Goal: Navigation & Orientation: Find specific page/section

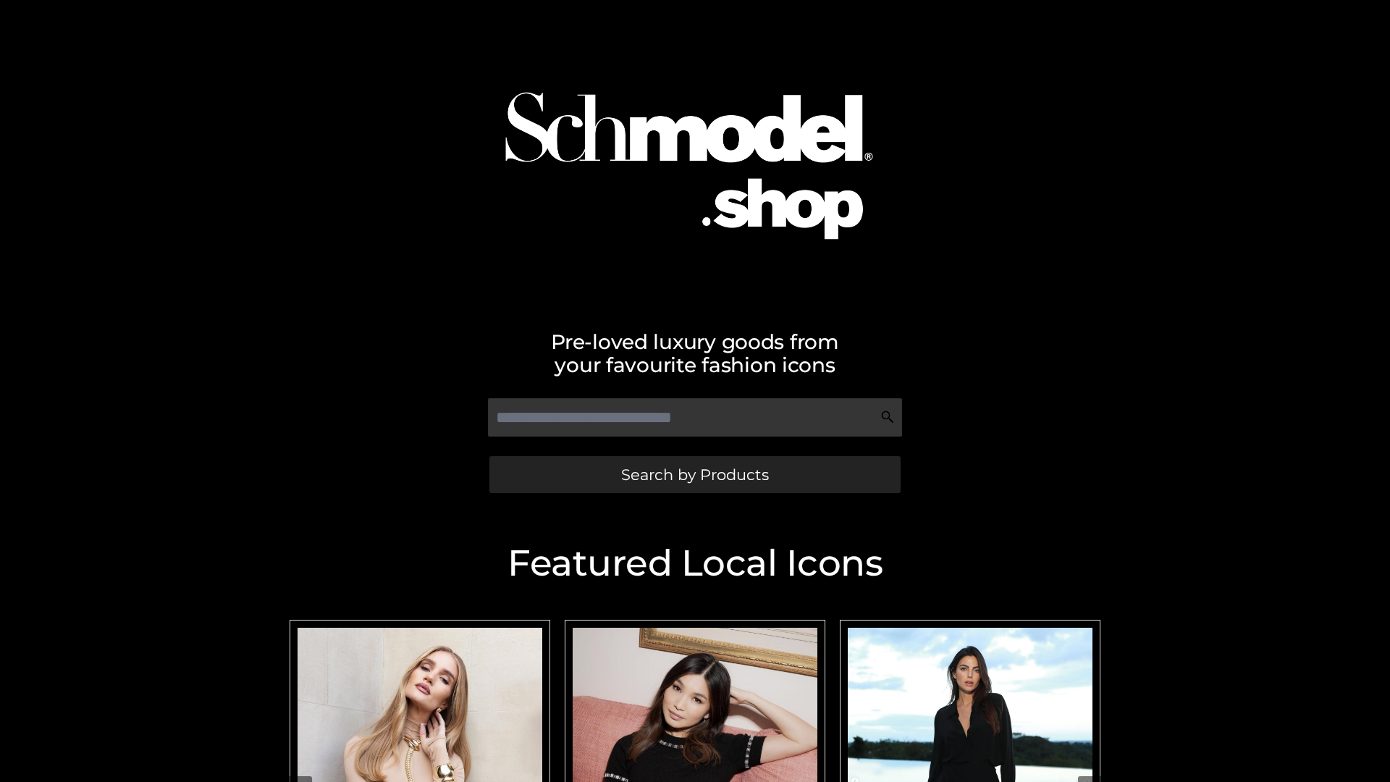
click at [694, 474] on span "Search by Products" at bounding box center [695, 474] width 148 height 15
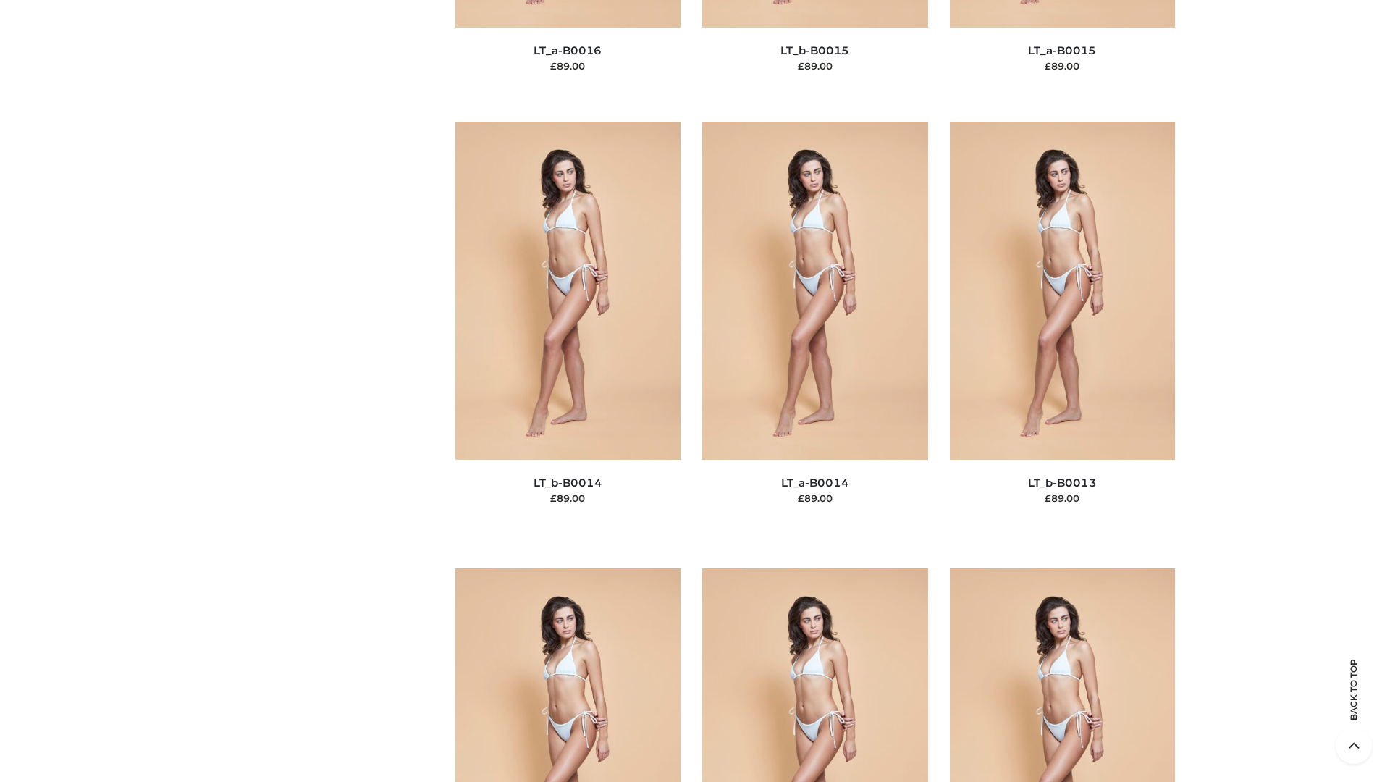
scroll to position [5150, 0]
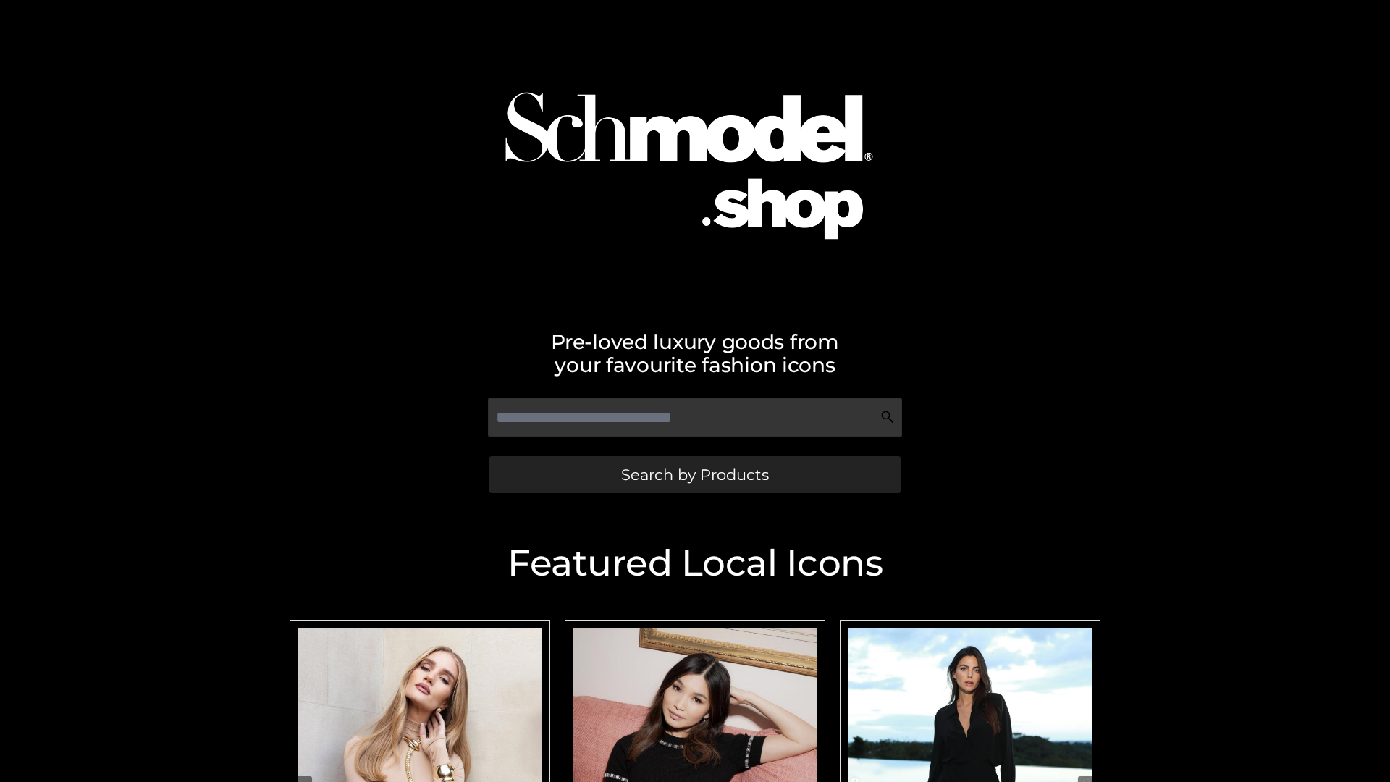
click at [694, 474] on span "Search by Products" at bounding box center [695, 474] width 148 height 15
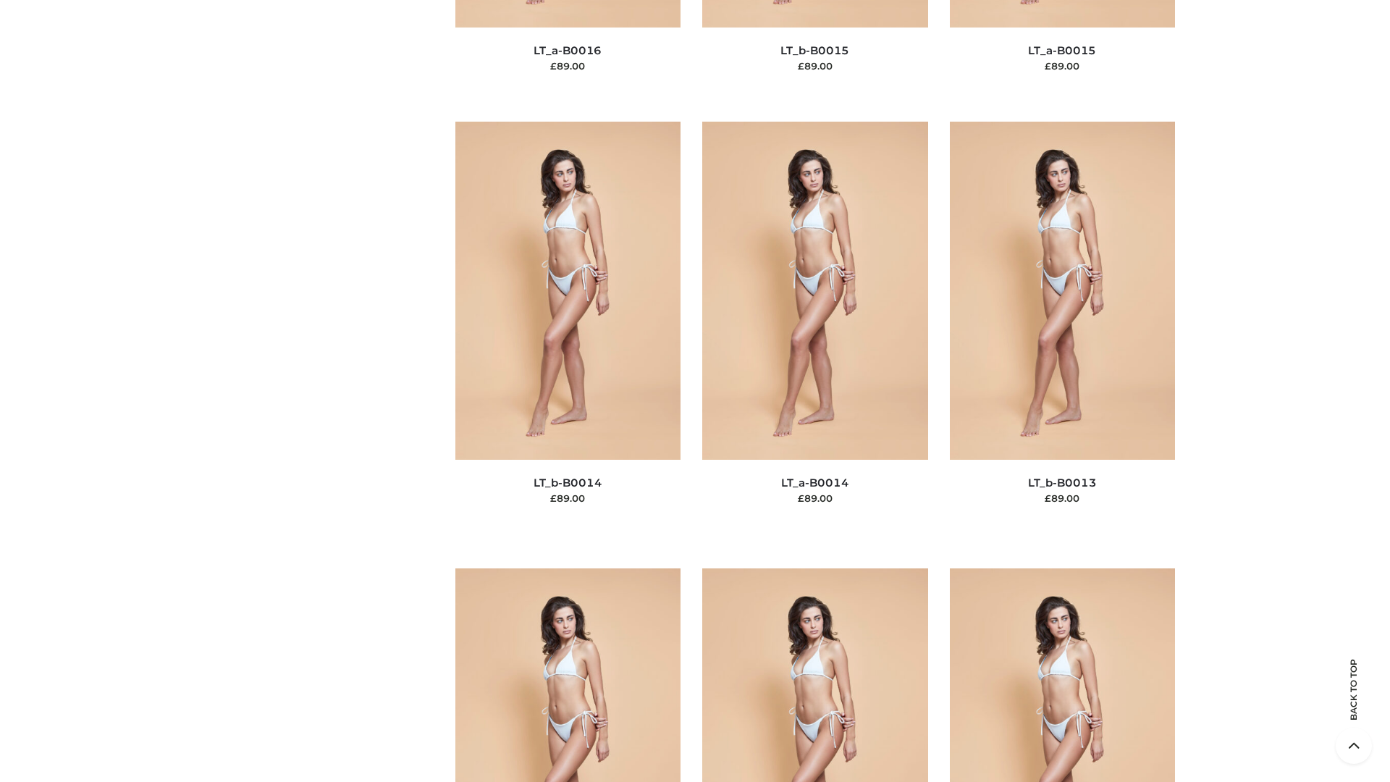
scroll to position [5150, 0]
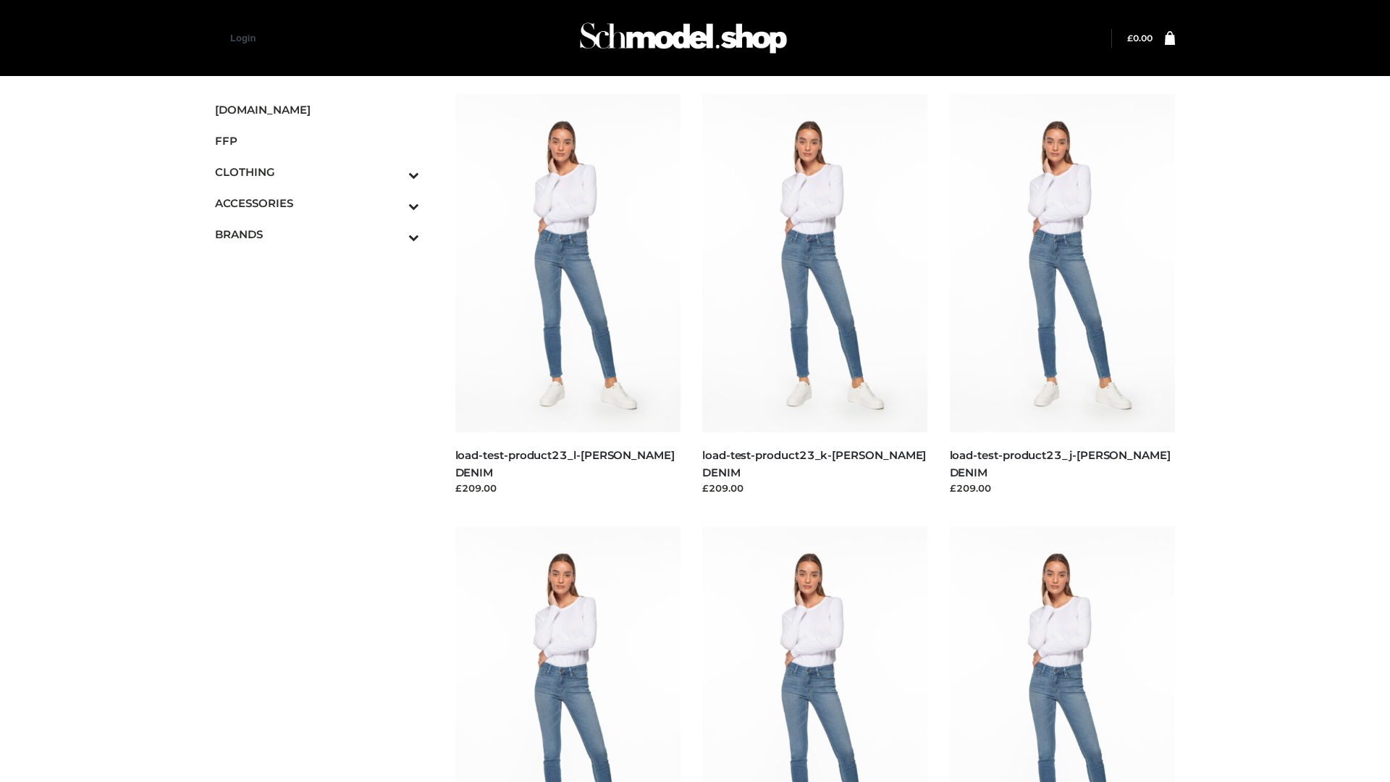
scroll to position [1270, 0]
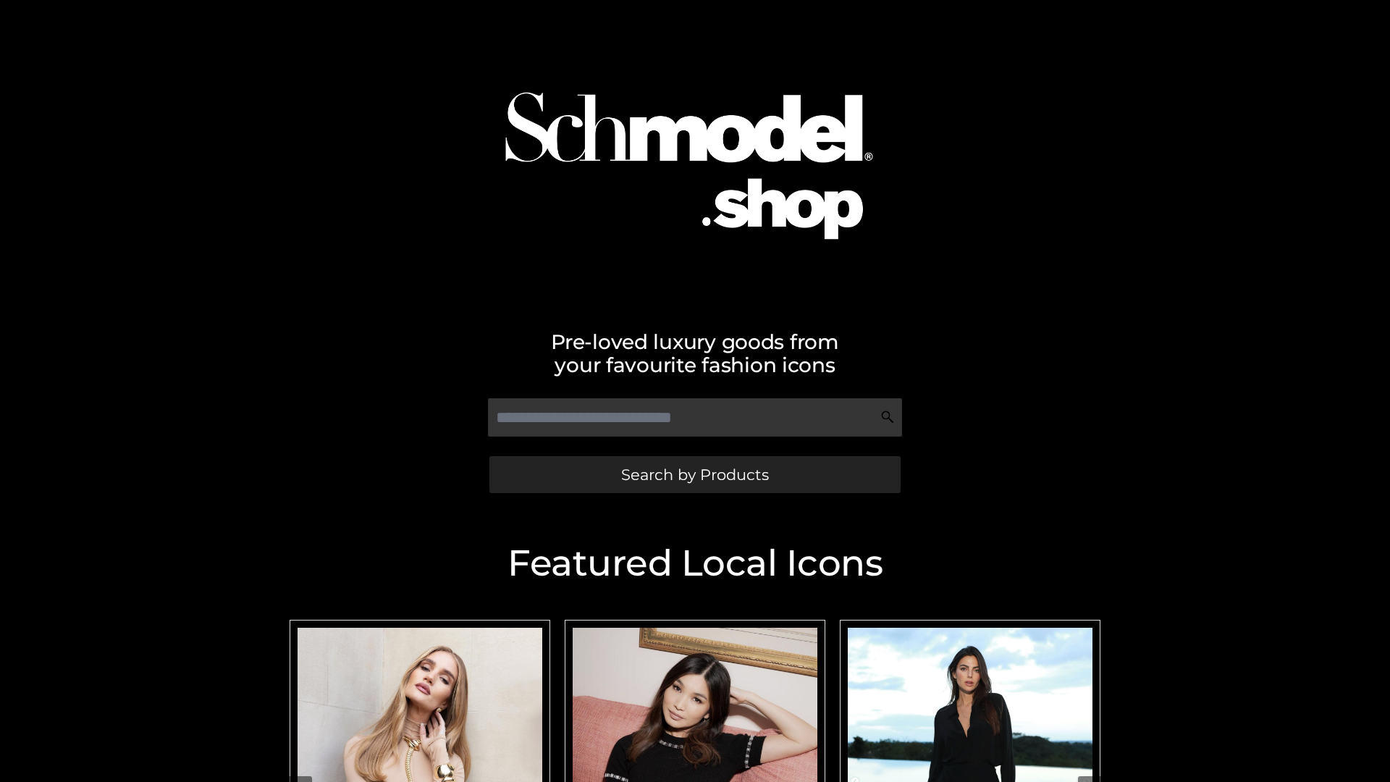
click at [694, 474] on span "Search by Products" at bounding box center [695, 474] width 148 height 15
